Goal: Complete application form: Complete application form

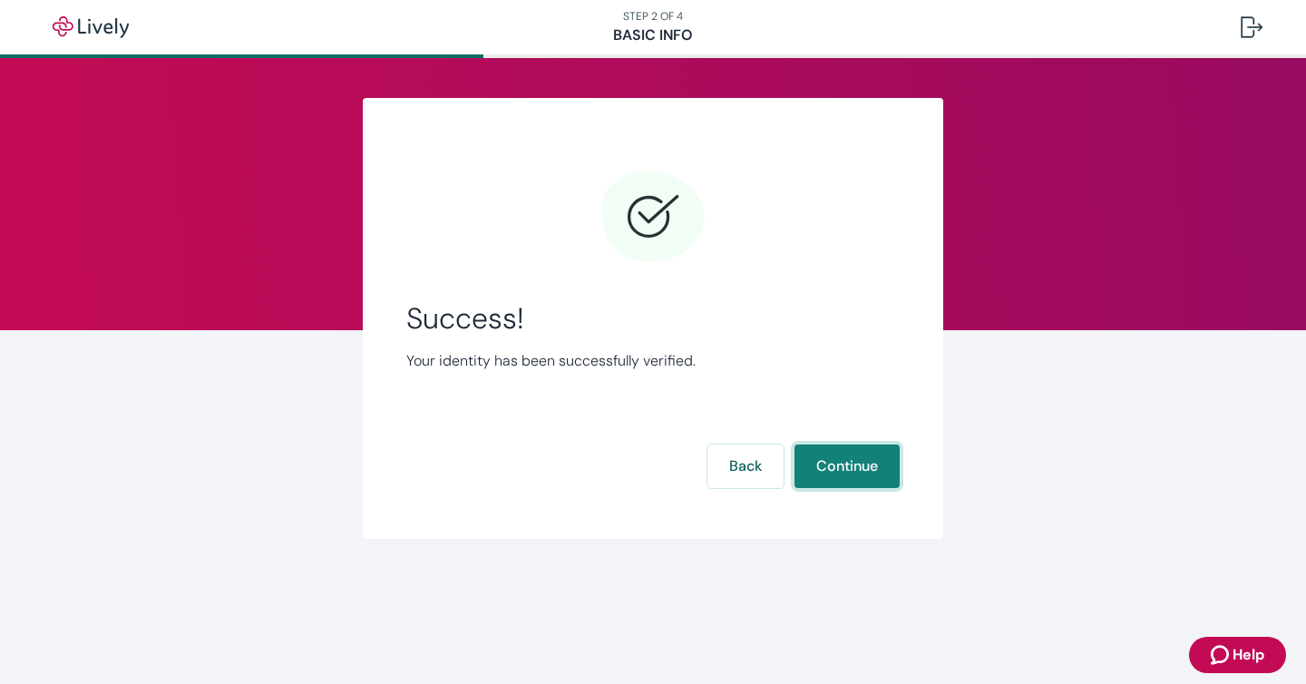
click at [850, 470] on button "Continue" at bounding box center [846, 466] width 105 height 44
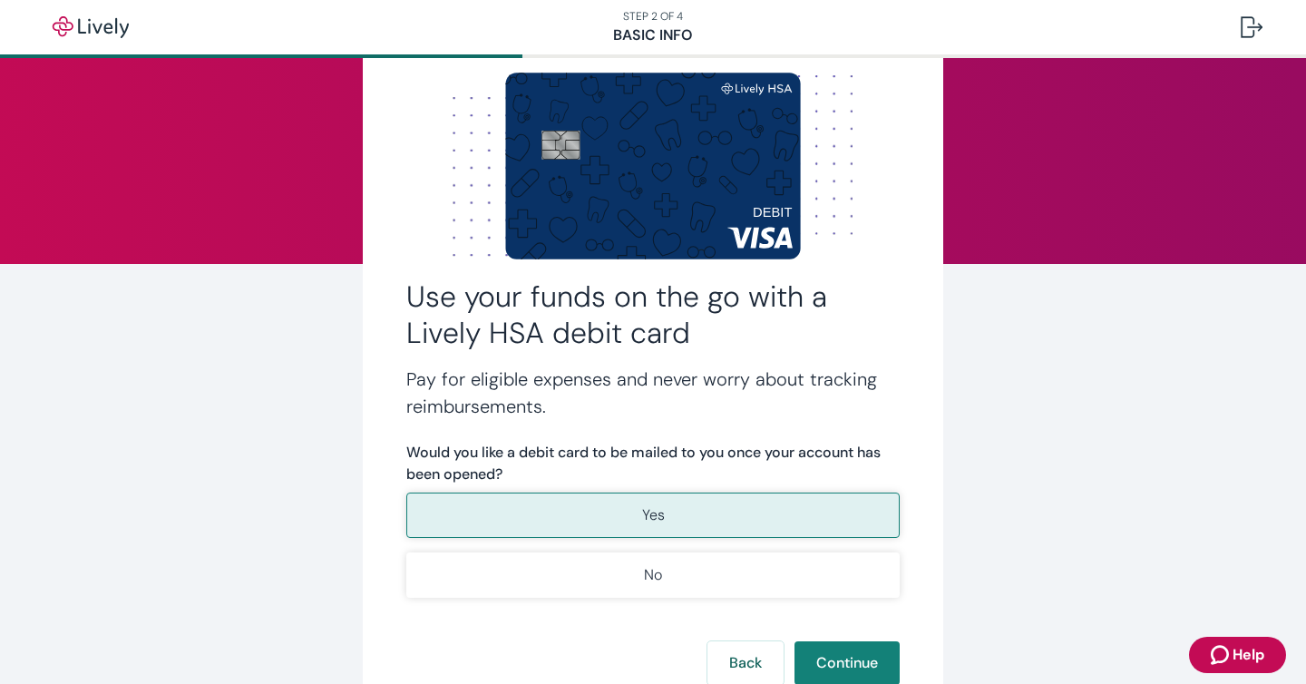
scroll to position [80, 0]
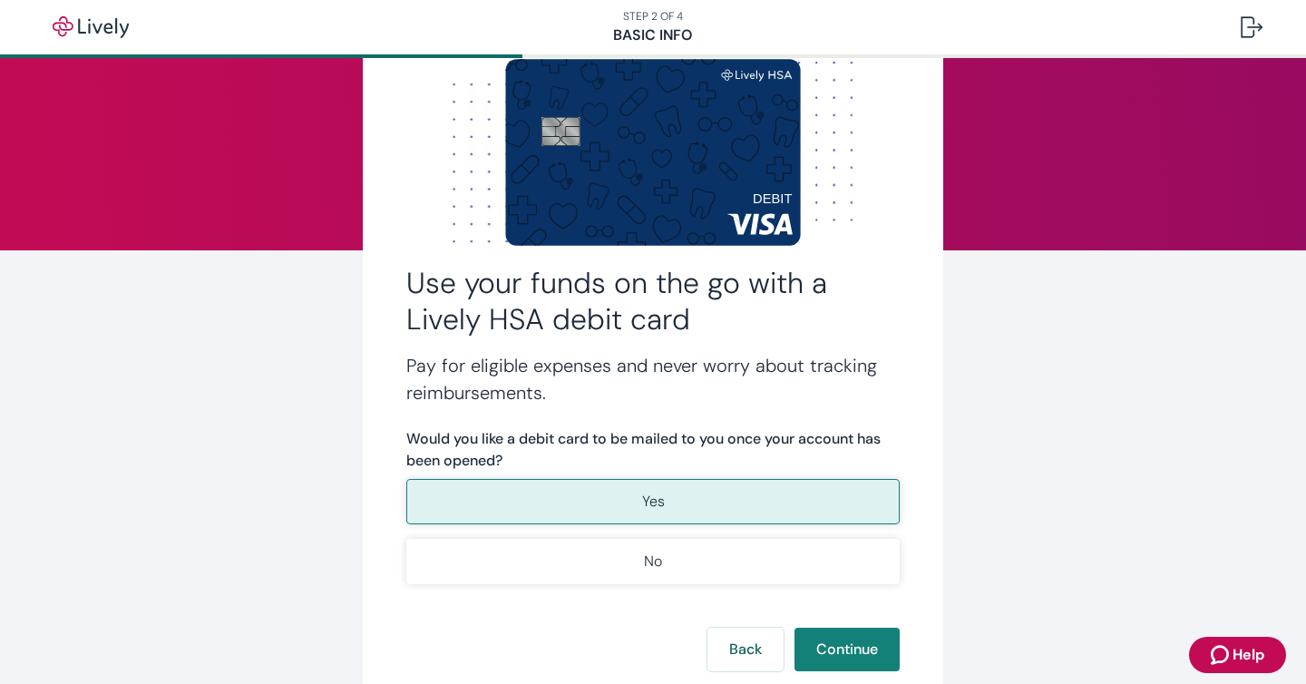
click at [660, 499] on p "Yes" at bounding box center [653, 501] width 23 height 22
click at [863, 646] on button "Continue" at bounding box center [846, 649] width 105 height 44
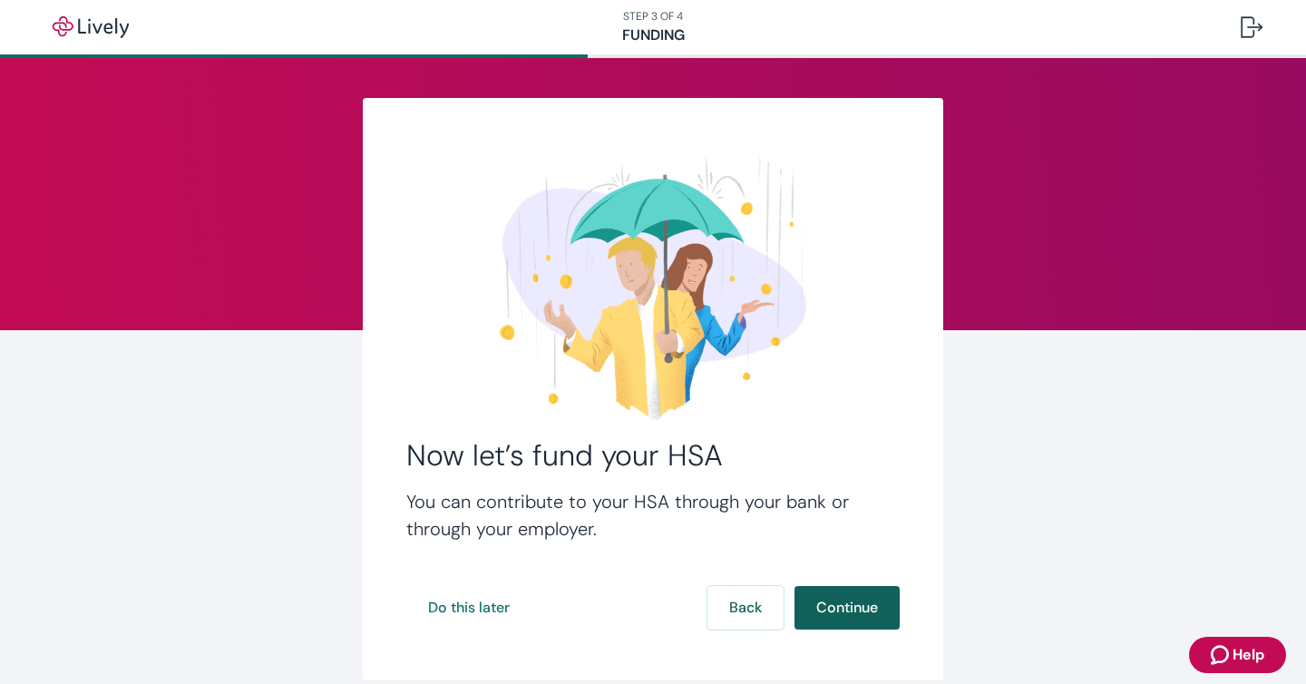
click at [851, 608] on button "Continue" at bounding box center [846, 608] width 105 height 44
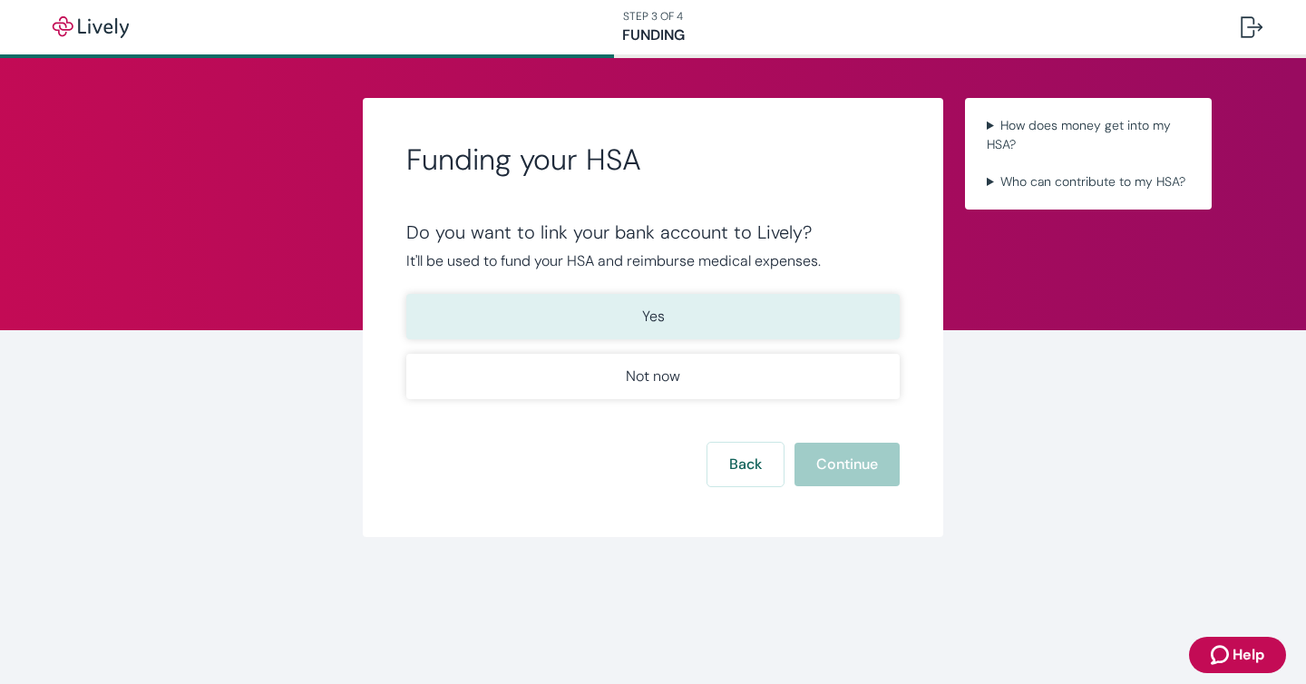
click at [655, 318] on p "Yes" at bounding box center [653, 317] width 23 height 22
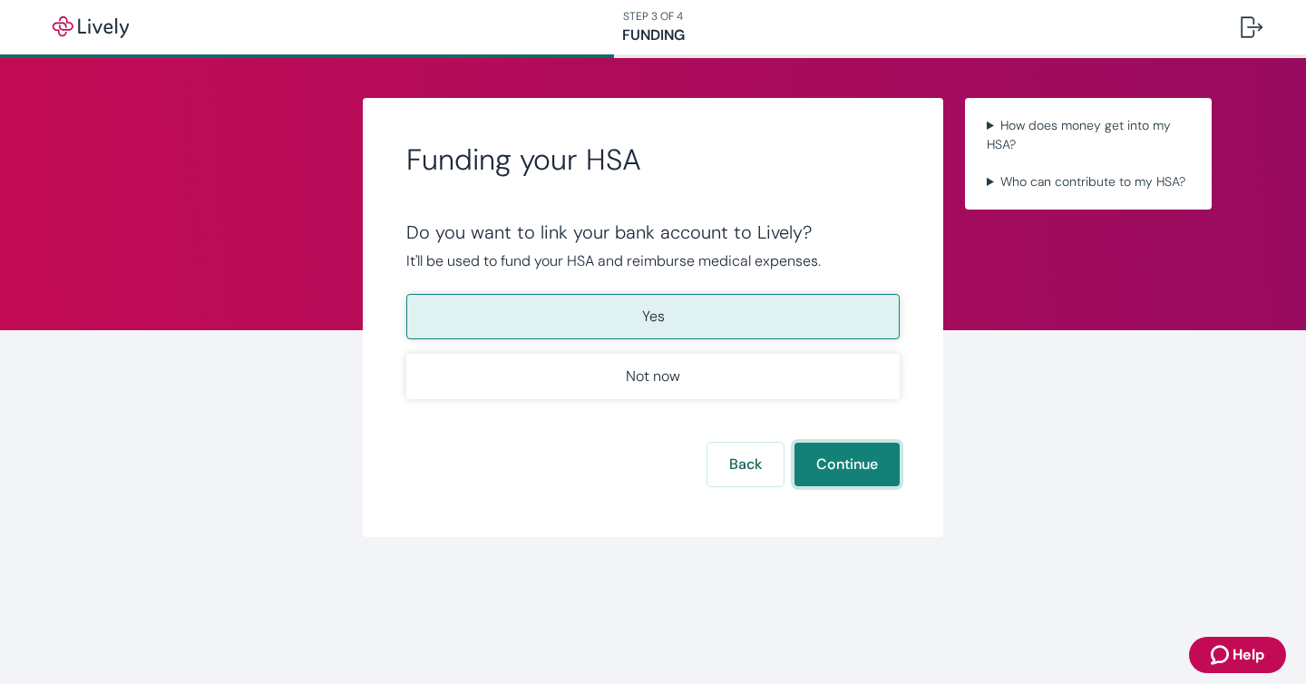
click at [862, 479] on button "Continue" at bounding box center [846, 464] width 105 height 44
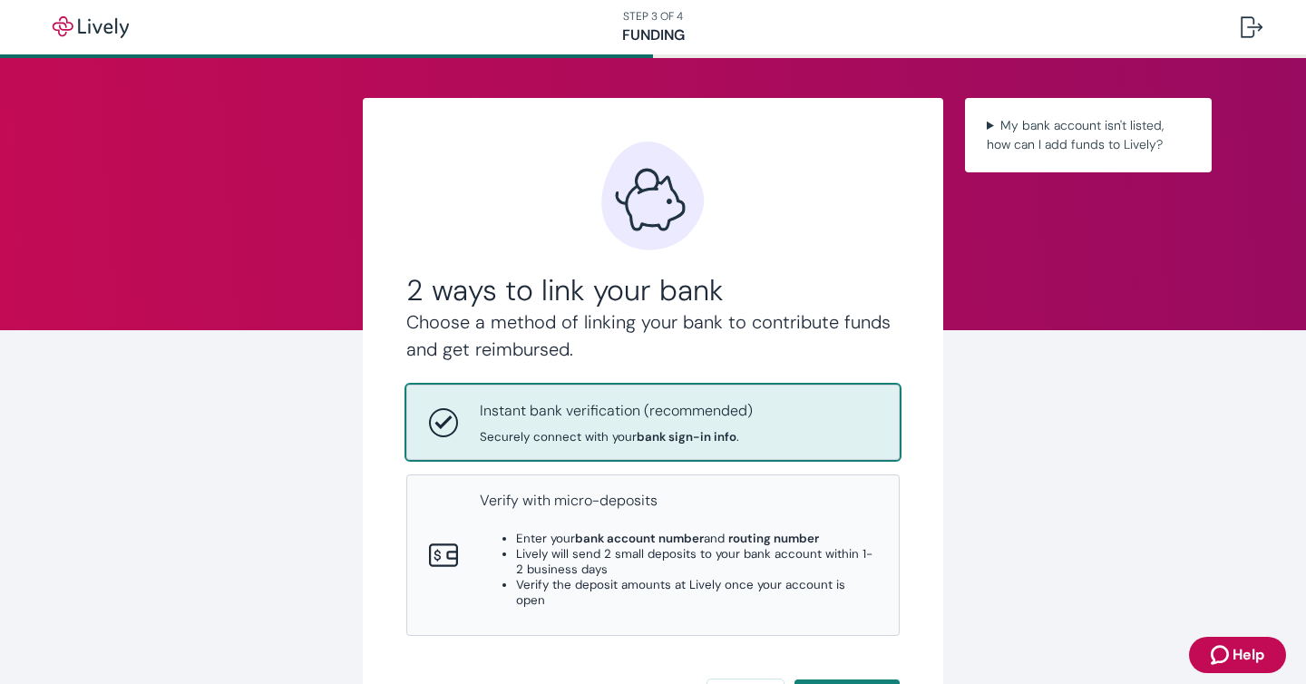
click at [680, 418] on p "Instant bank verification (recommended)" at bounding box center [616, 411] width 273 height 22
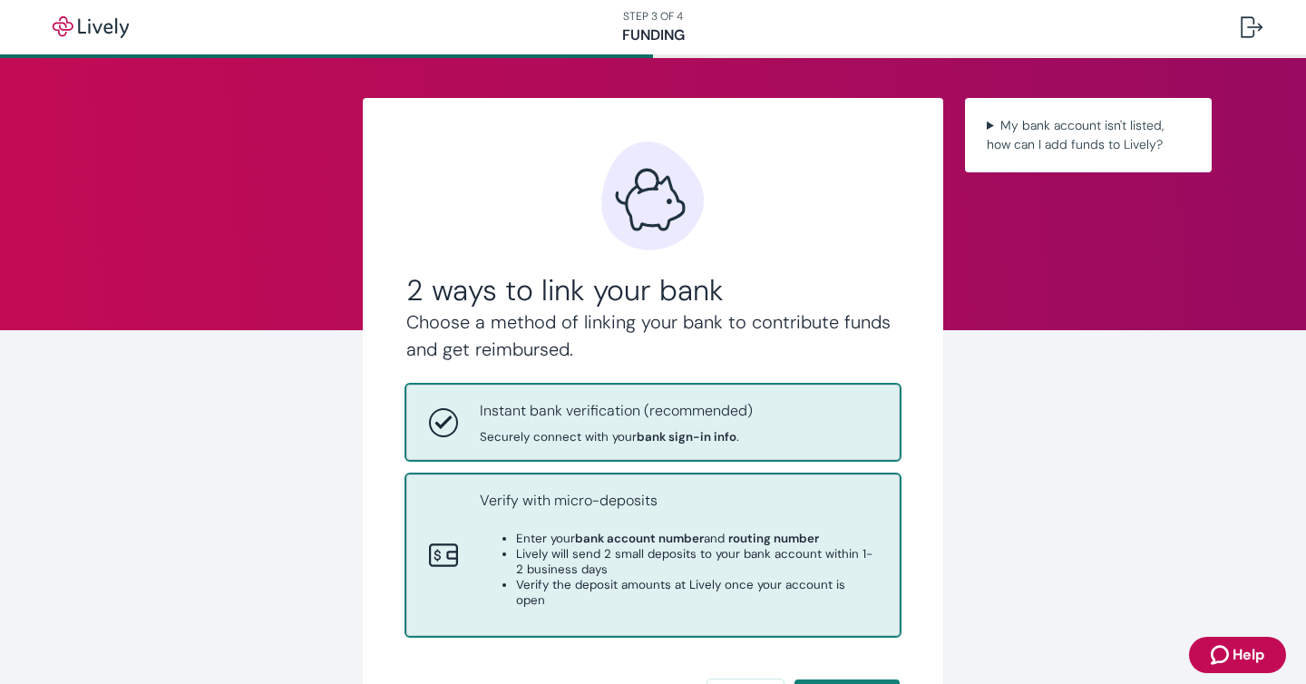
scroll to position [121, 0]
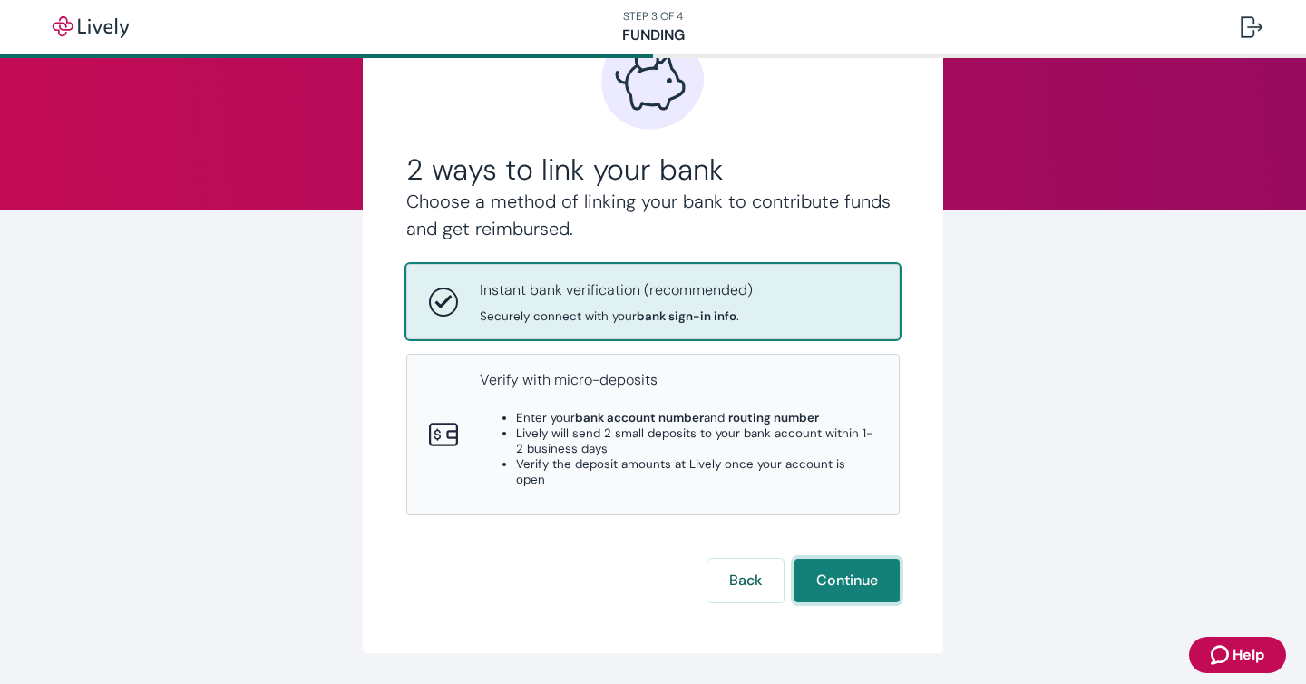
click at [850, 575] on button "Continue" at bounding box center [846, 580] width 105 height 44
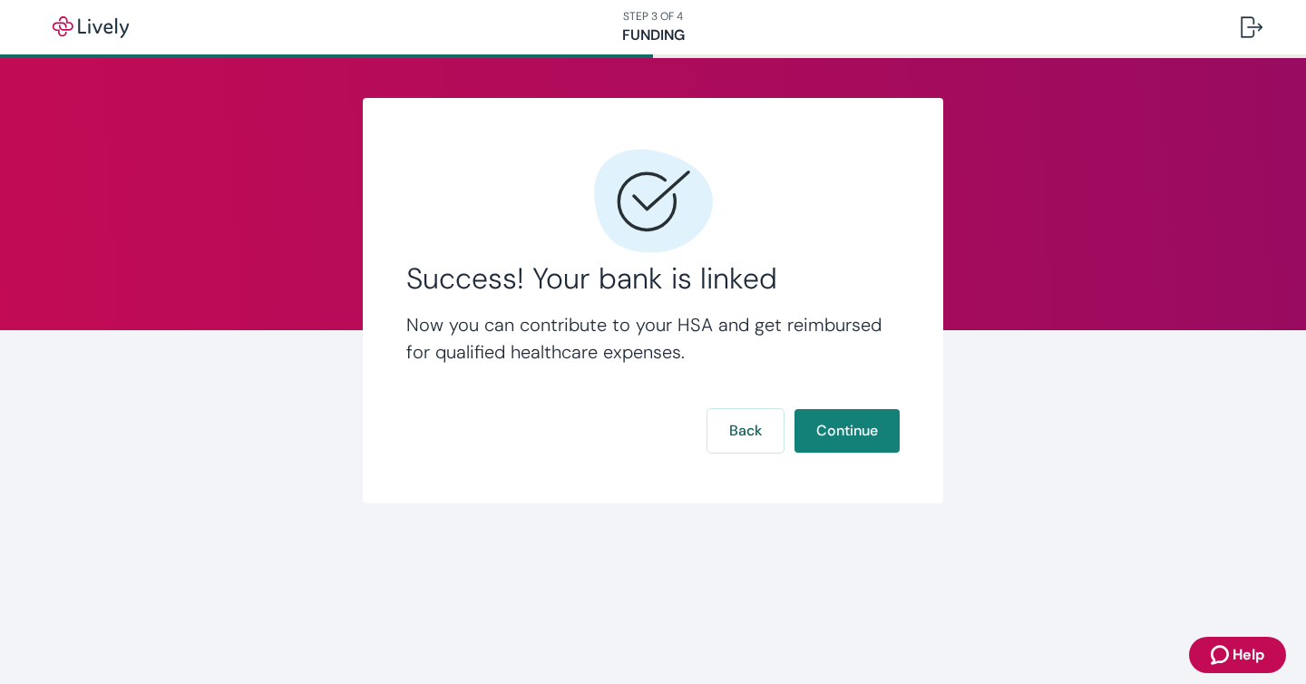
click at [879, 456] on div "Success! Your bank is linked Now you can contribute to your HSA and get reimbur…" at bounding box center [653, 300] width 580 height 405
click at [859, 437] on button "Continue" at bounding box center [846, 431] width 105 height 44
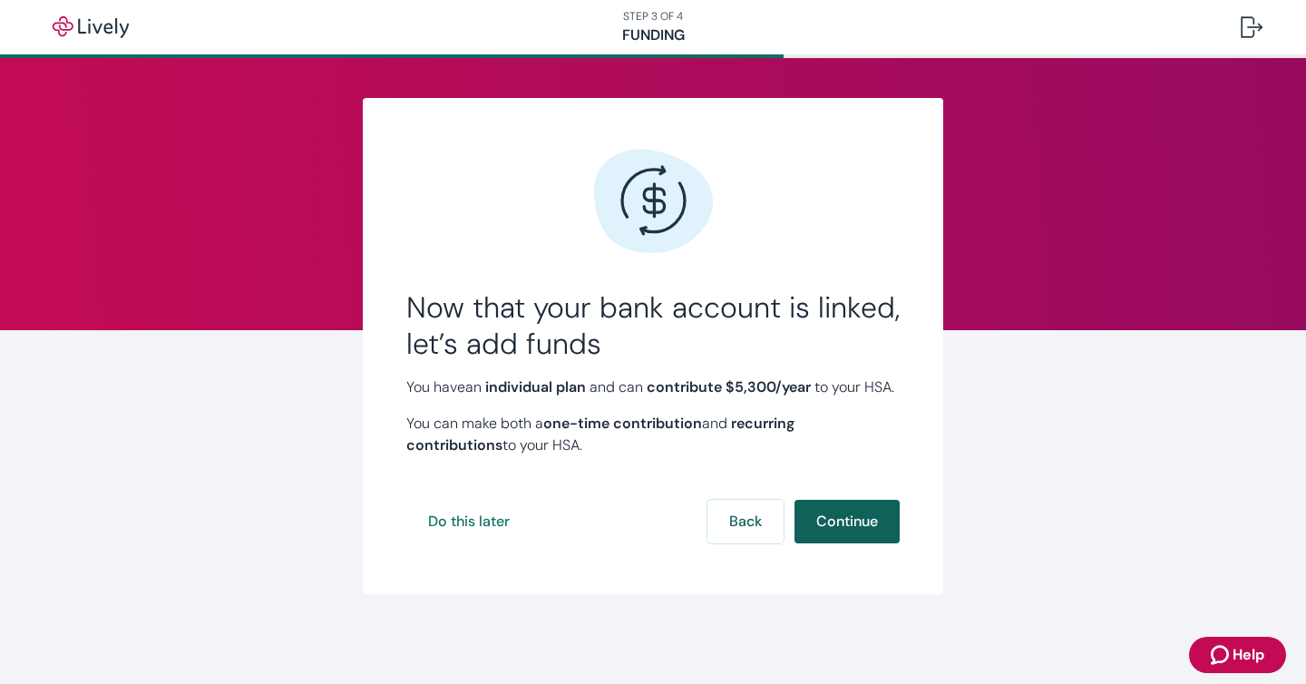
click at [843, 543] on button "Continue" at bounding box center [846, 522] width 105 height 44
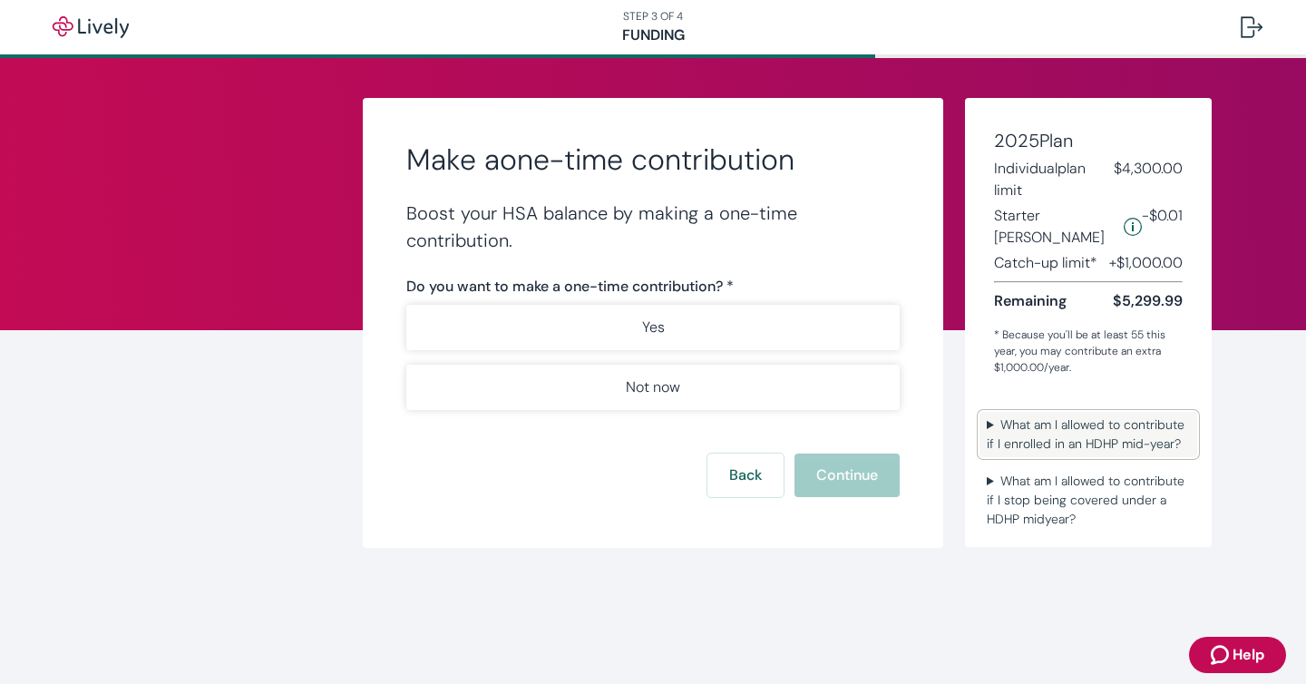
click at [1065, 423] on summary "What am I allowed to contribute if I enrolled in an HDHP mid-year?" at bounding box center [1088, 434] width 218 height 45
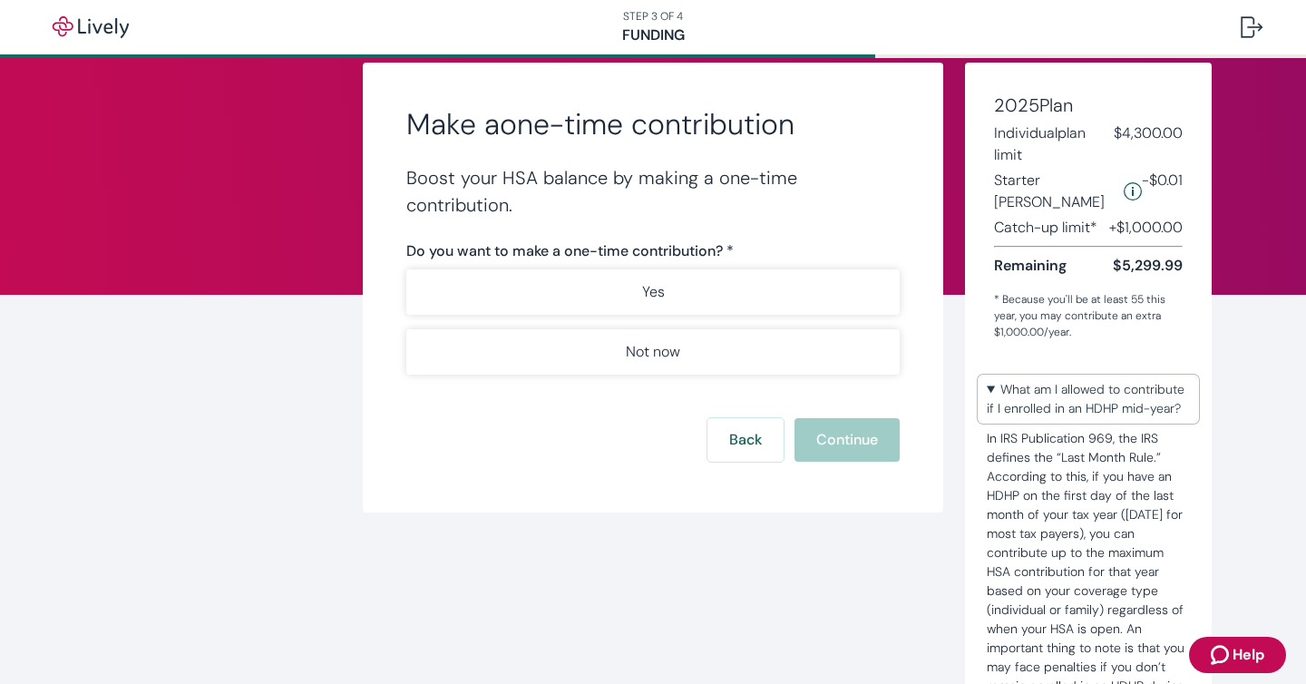
scroll to position [34, 0]
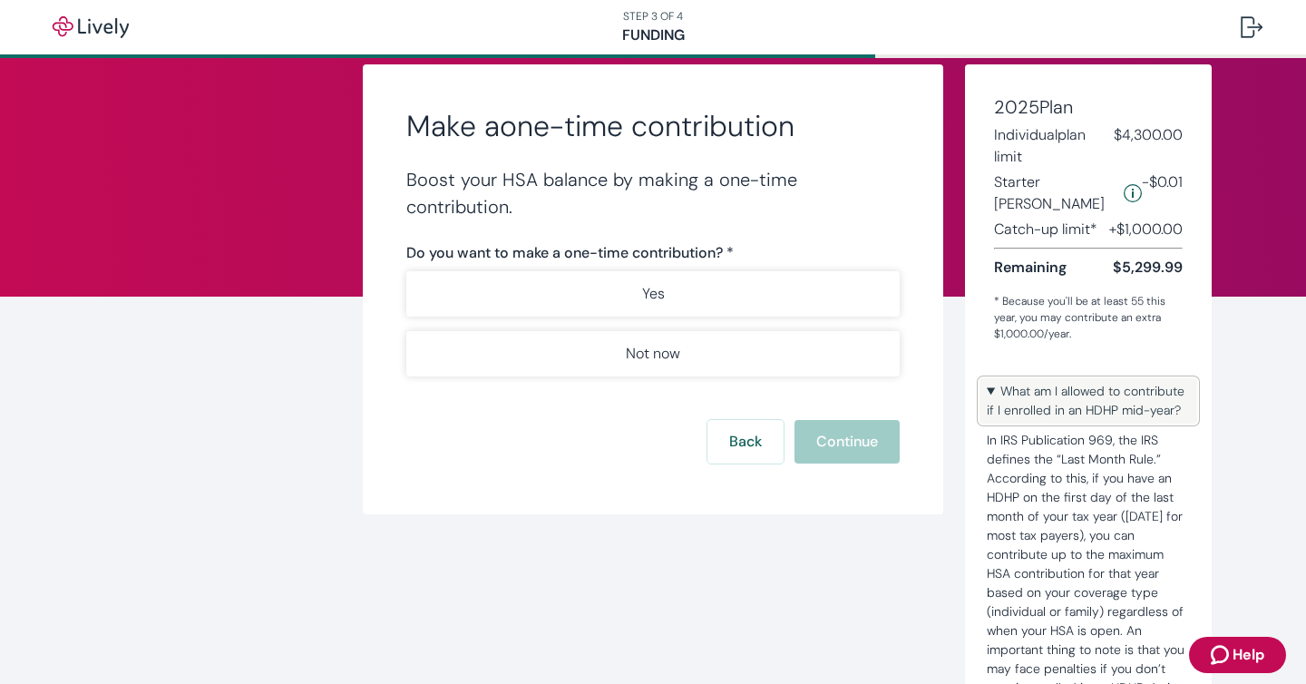
click at [1059, 378] on summary "What am I allowed to contribute if I enrolled in an HDHP mid-year?" at bounding box center [1088, 400] width 218 height 45
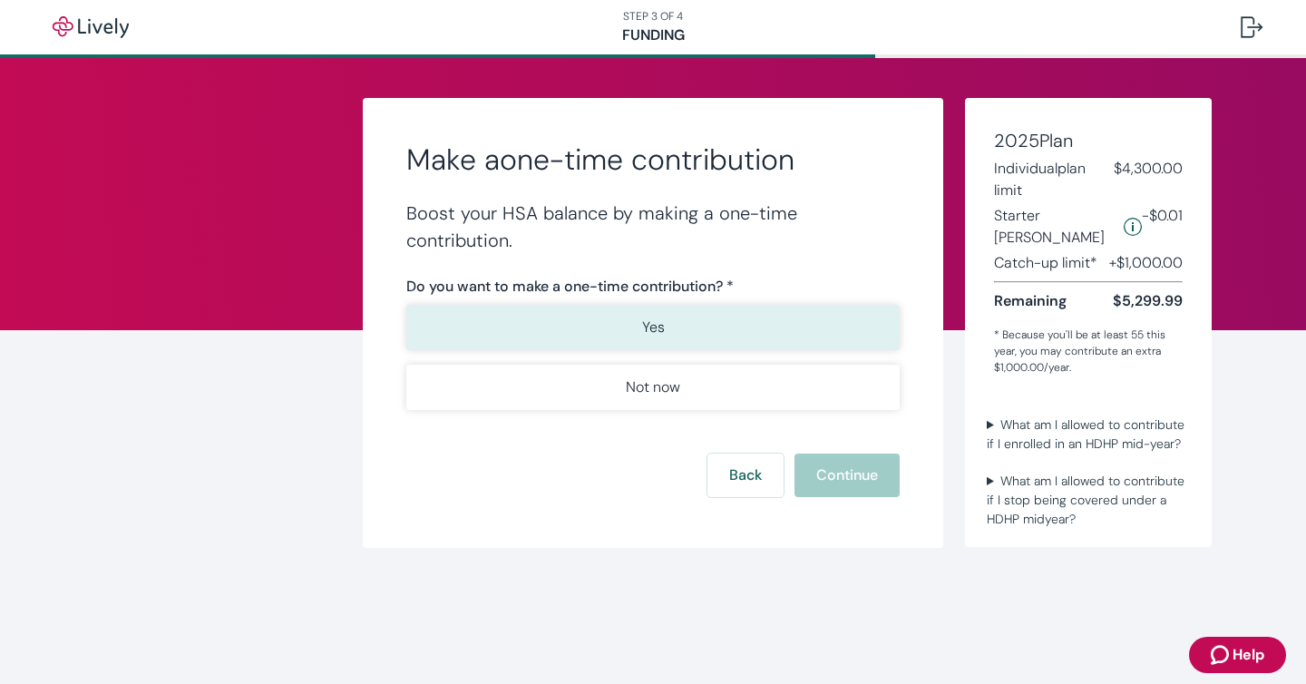
click at [660, 330] on p "Yes" at bounding box center [653, 327] width 23 height 22
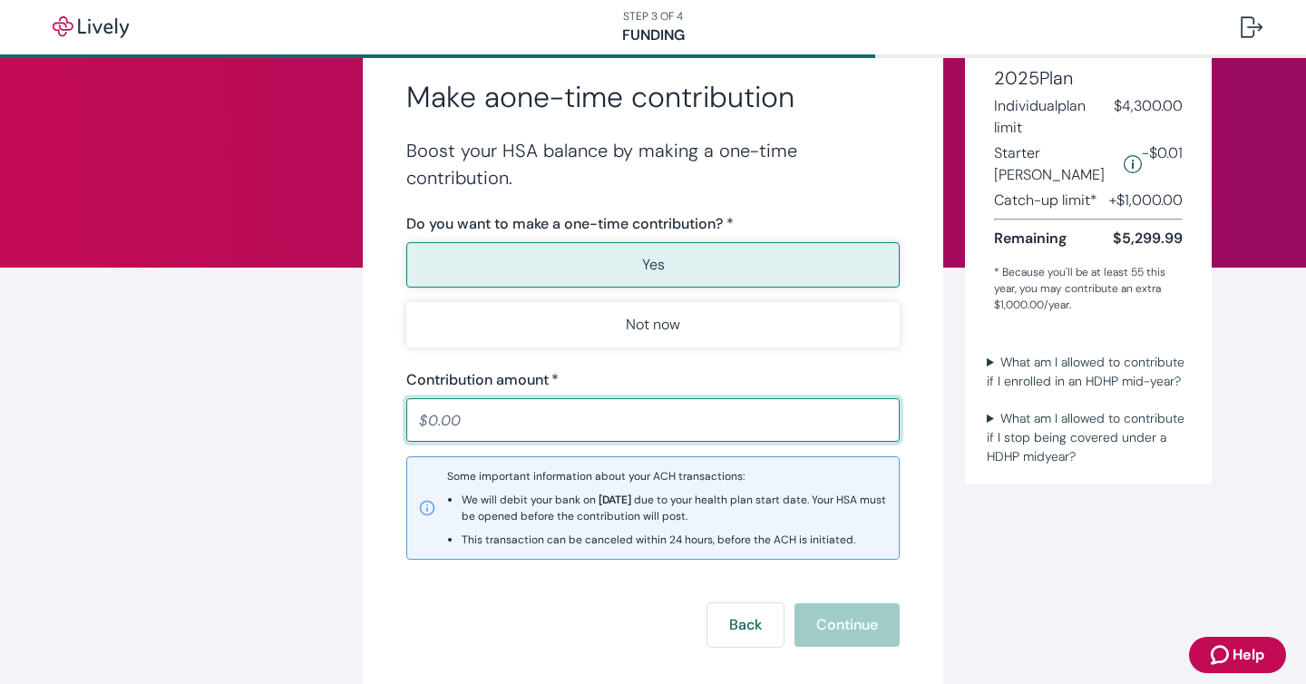
scroll to position [63, 0]
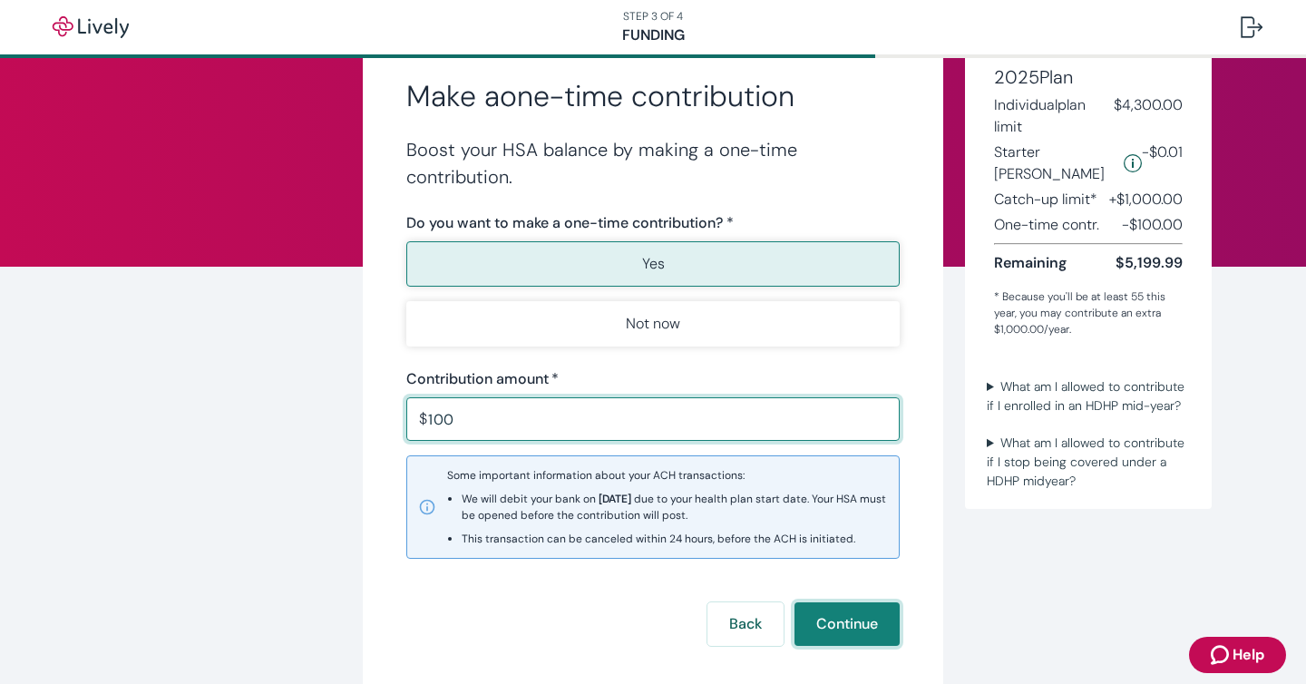
type input "100.00"
click at [839, 631] on button "Continue" at bounding box center [846, 624] width 105 height 44
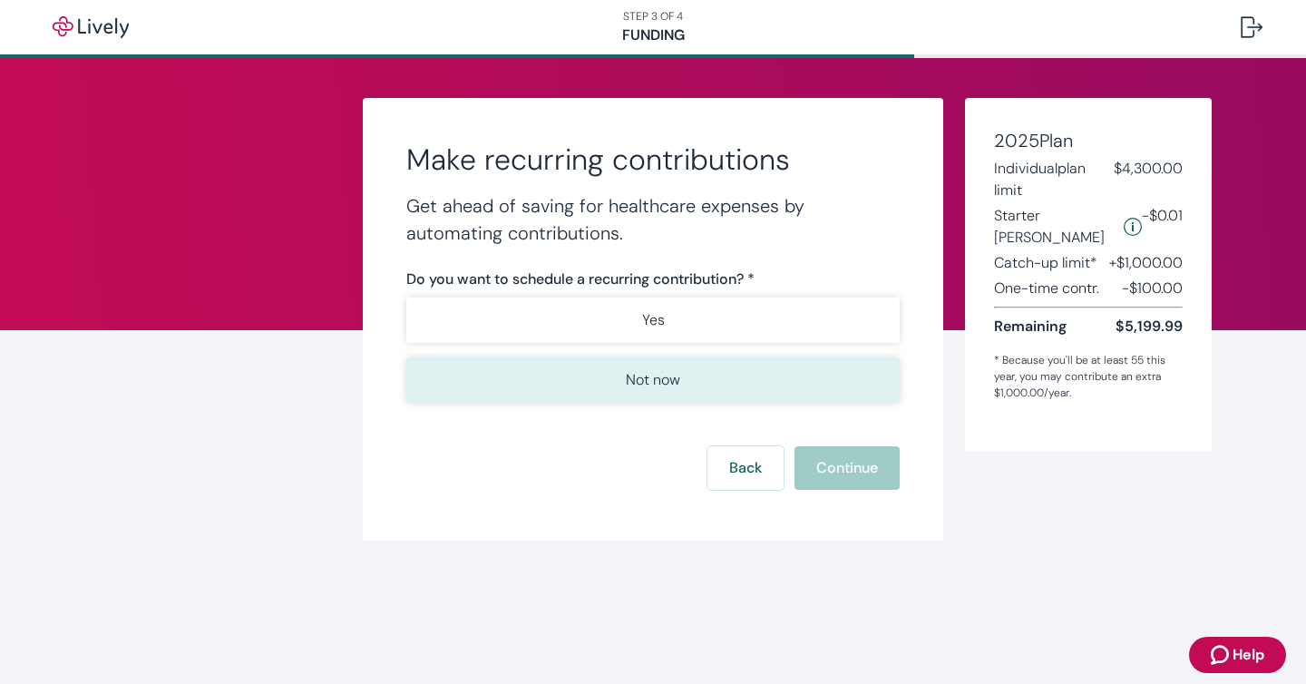
click at [675, 389] on p "Not now" at bounding box center [653, 380] width 54 height 22
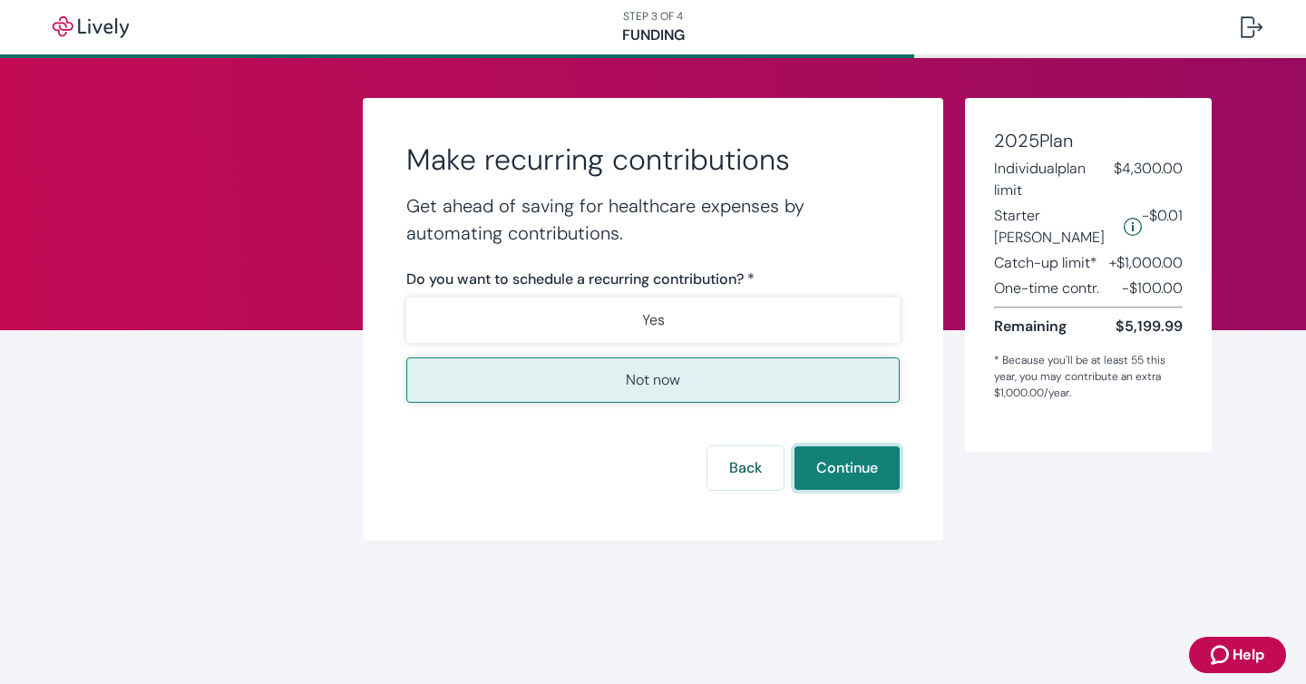
click at [854, 474] on button "Continue" at bounding box center [846, 468] width 105 height 44
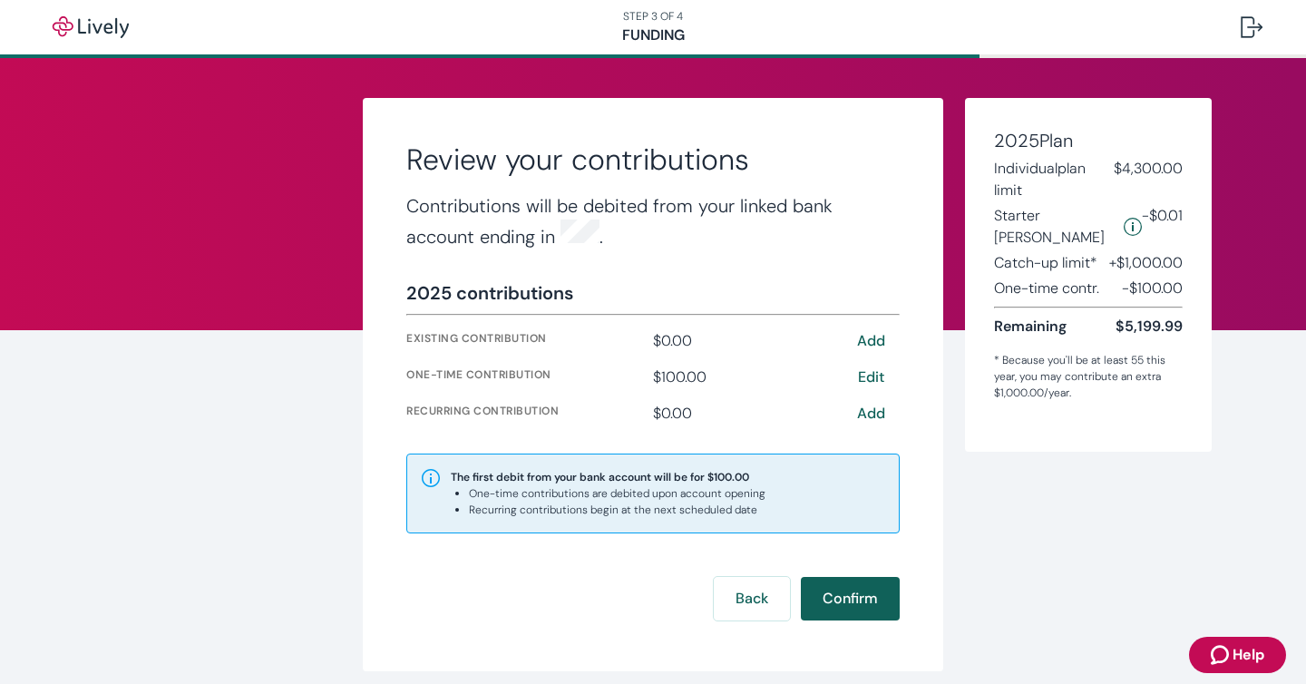
click at [848, 600] on button "Confirm" at bounding box center [850, 599] width 99 height 44
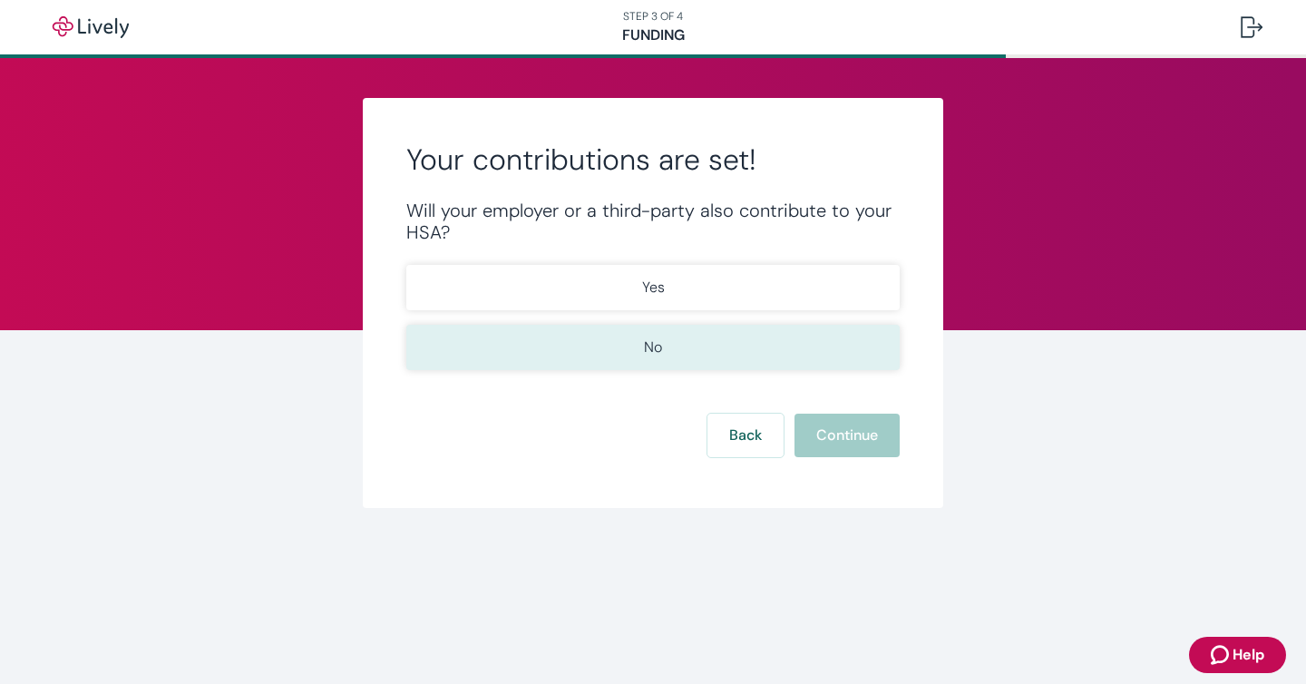
click at [640, 346] on button "No" at bounding box center [652, 347] width 493 height 45
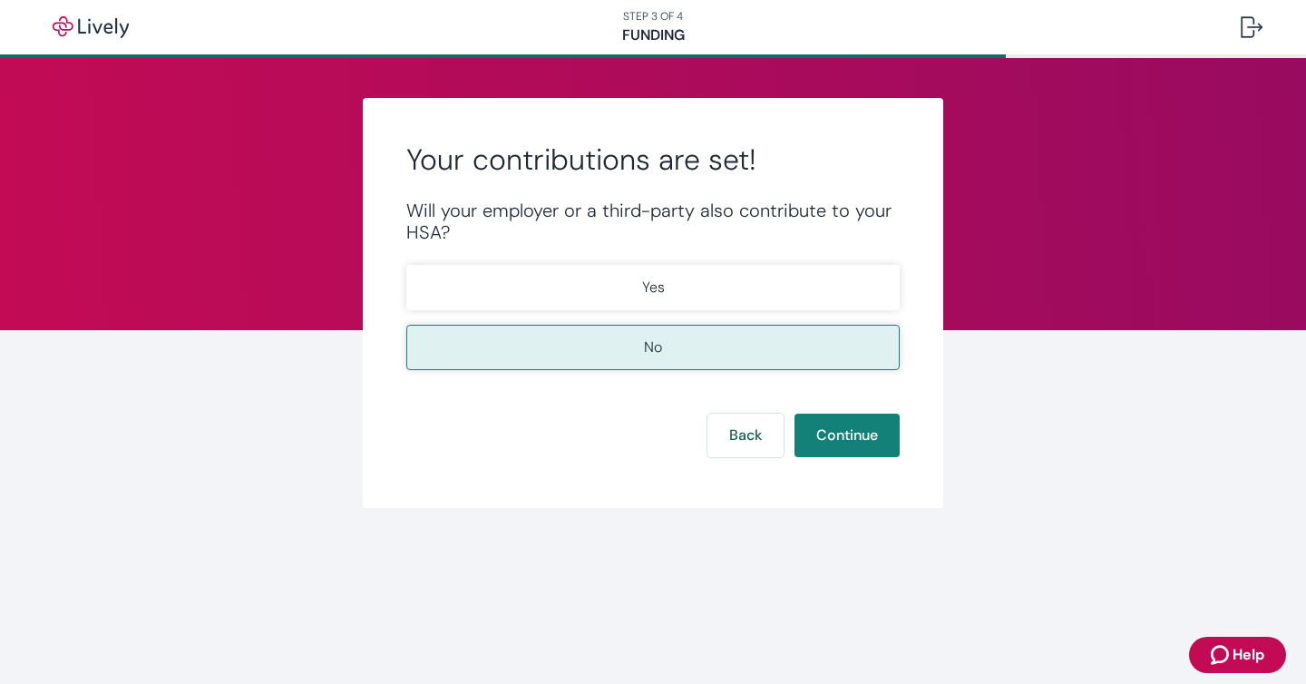
click at [892, 458] on div "Your contributions are set! Will your employer or a third-party also contribute…" at bounding box center [653, 303] width 580 height 410
click at [865, 446] on button "Continue" at bounding box center [846, 435] width 105 height 44
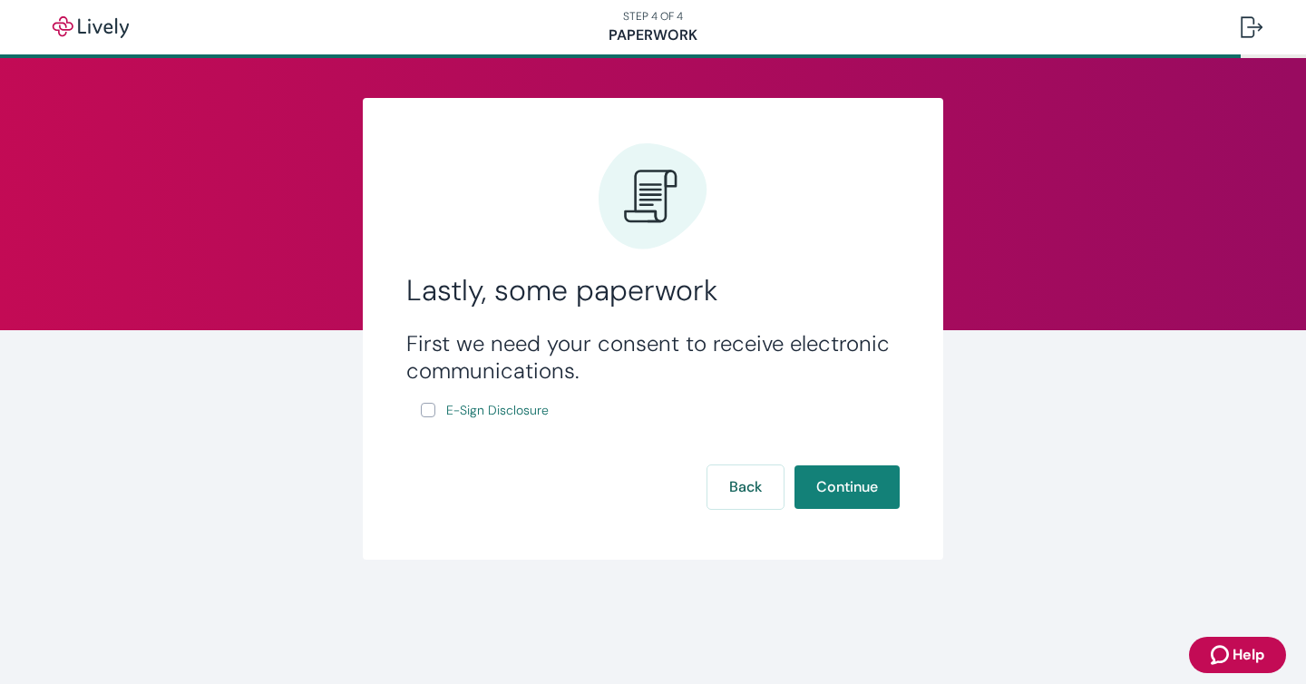
click at [430, 410] on input "E-Sign Disclosure" at bounding box center [428, 410] width 15 height 15
checkbox input "true"
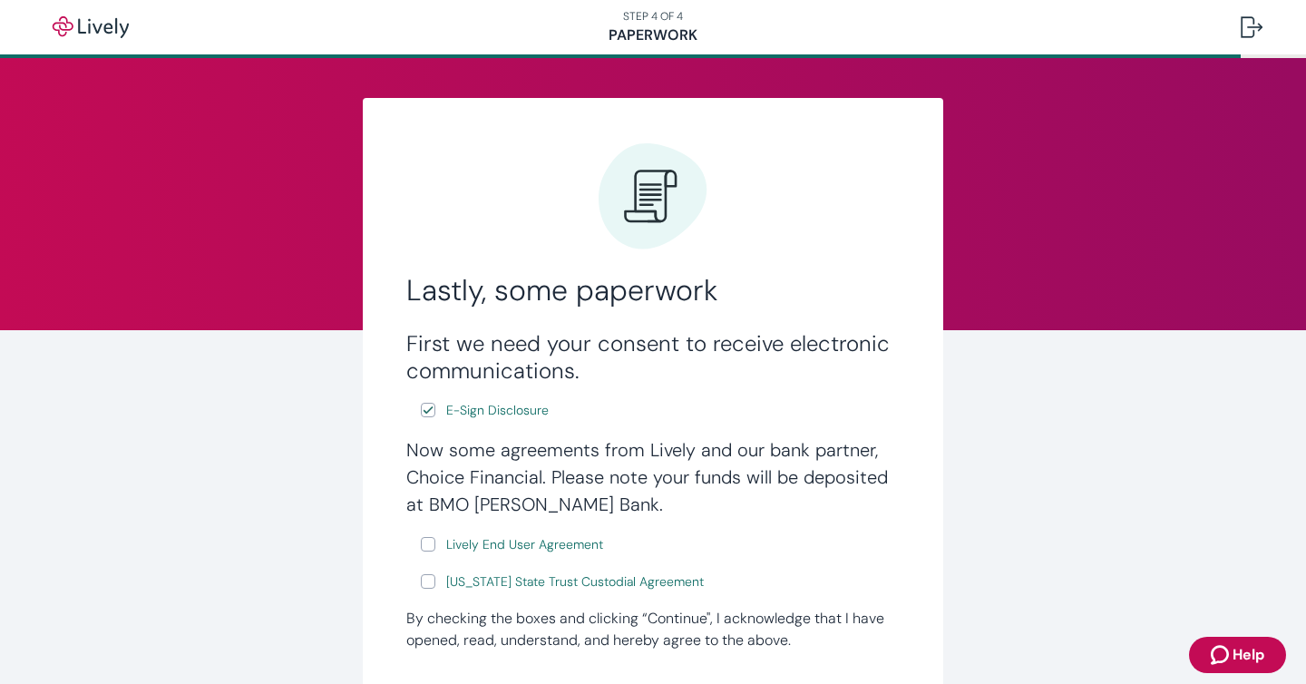
scroll to position [111, 0]
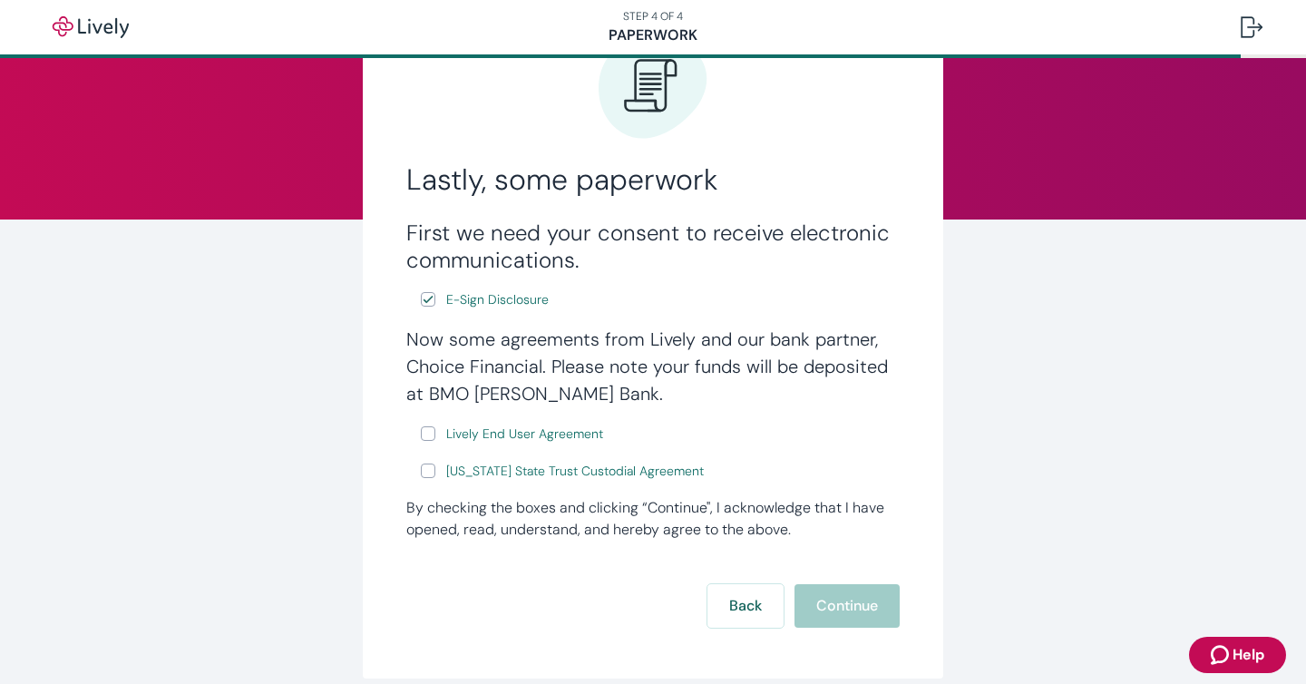
click at [424, 431] on input "Lively End User Agreement" at bounding box center [428, 433] width 15 height 15
checkbox input "true"
click at [431, 472] on input "[US_STATE] State Trust Custodial Agreement" at bounding box center [428, 470] width 15 height 15
click at [424, 473] on input "[US_STATE] State Trust Custodial Agreement" at bounding box center [428, 470] width 15 height 15
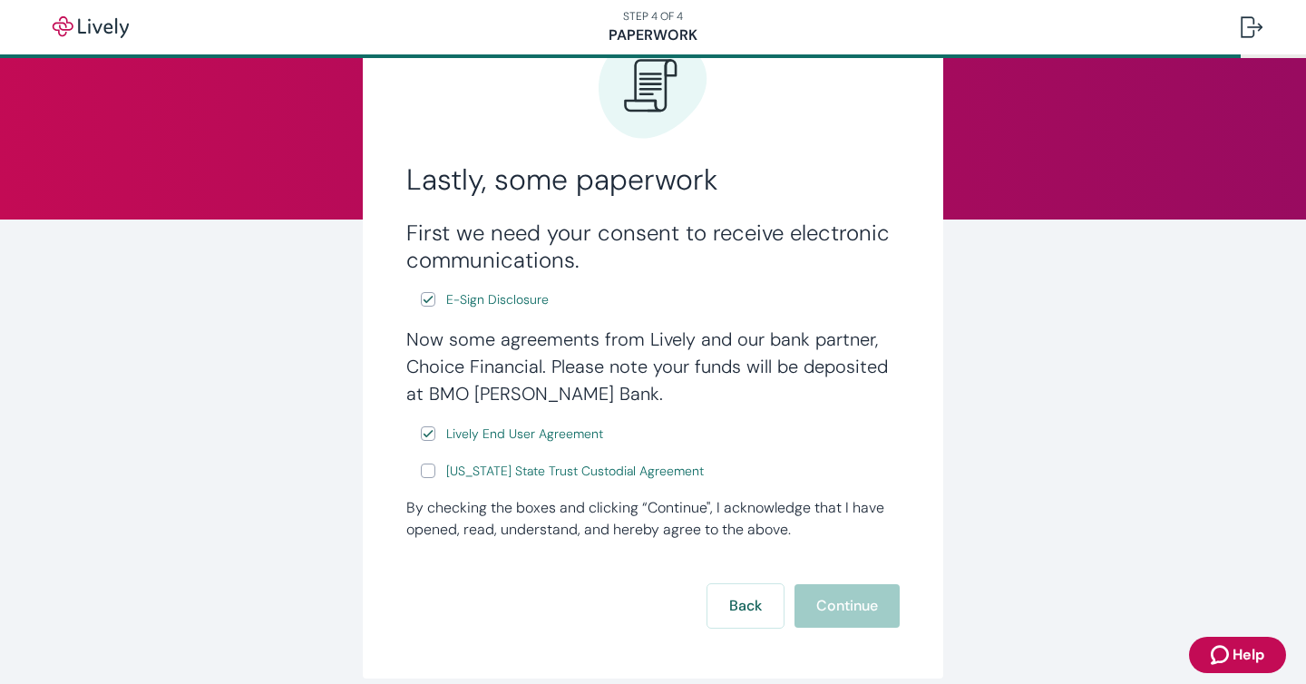
checkbox input "true"
click at [854, 601] on button "Continue" at bounding box center [846, 606] width 105 height 44
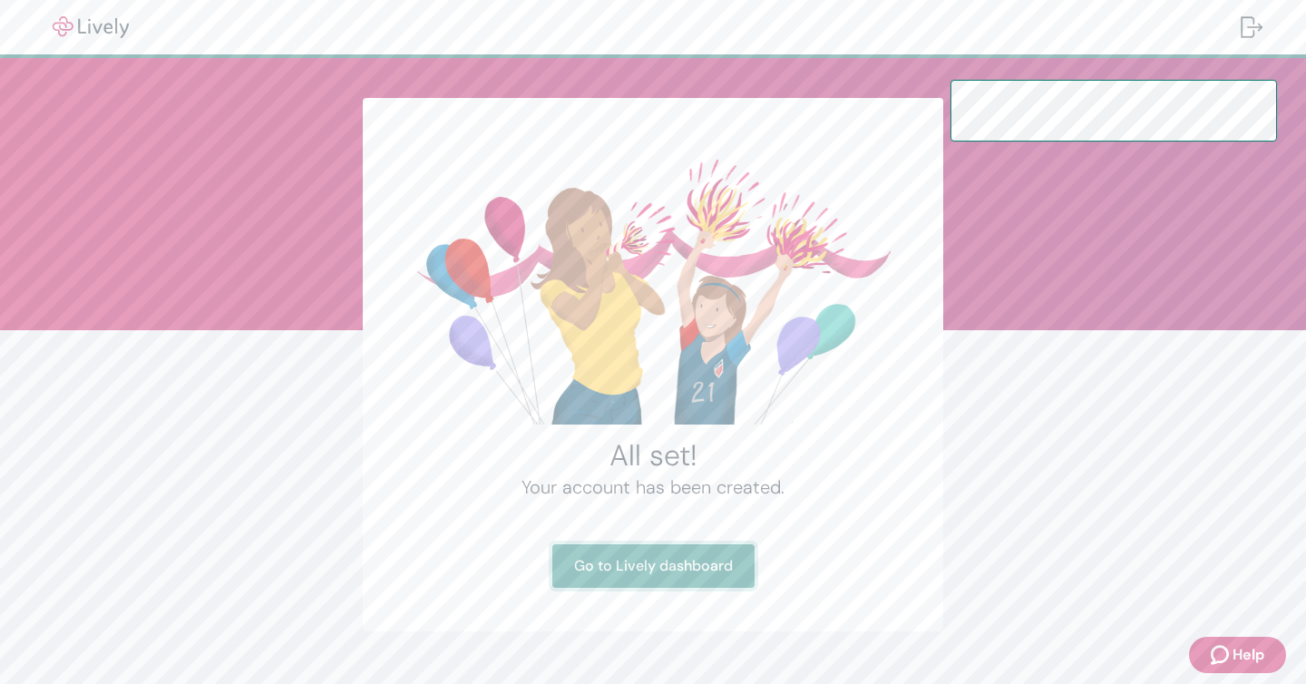
click at [652, 565] on link "Go to Lively dashboard" at bounding box center [653, 566] width 202 height 44
